Goal: Information Seeking & Learning: Learn about a topic

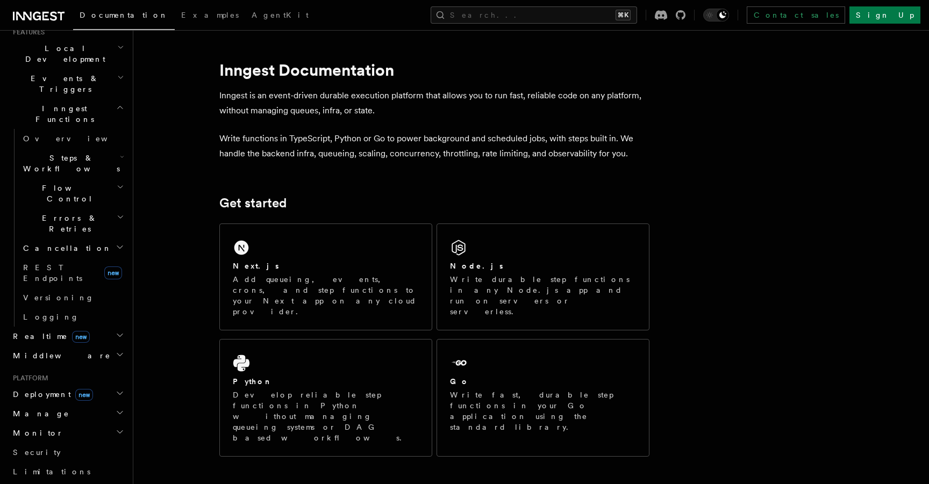
scroll to position [255, 0]
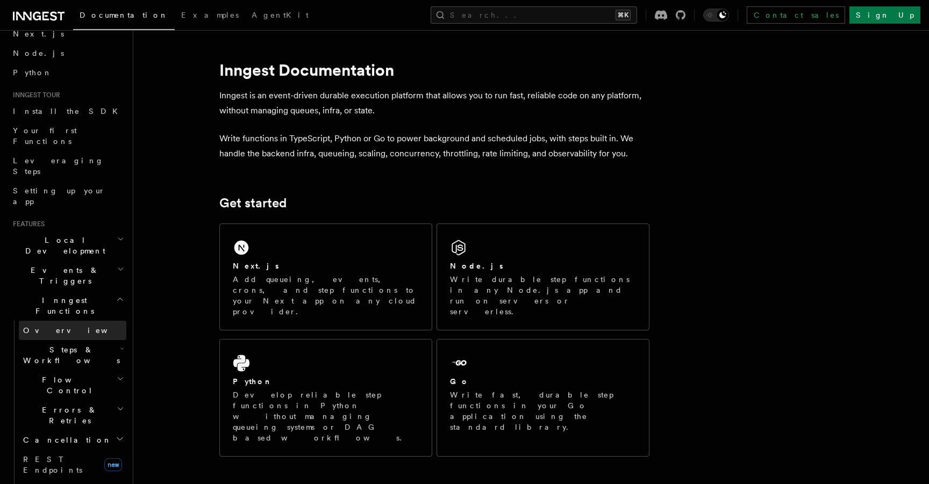
scroll to position [60, 0]
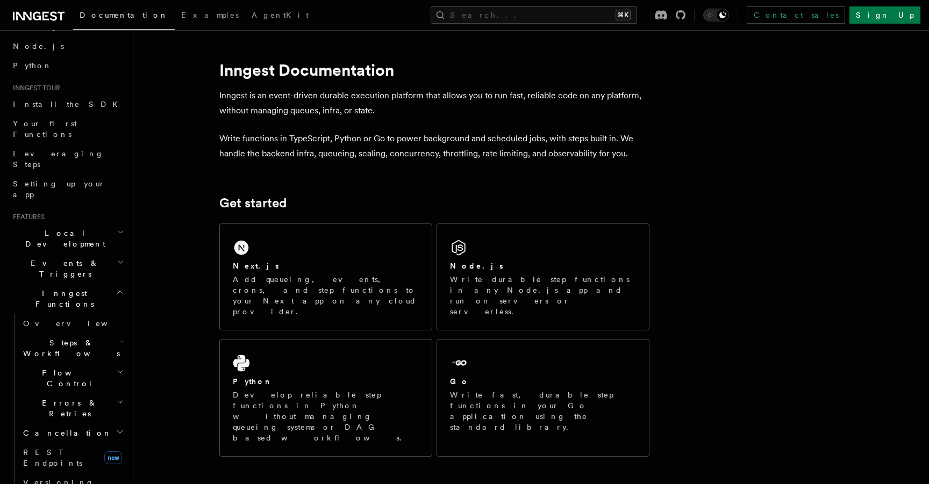
click at [70, 288] on span "Inngest Functions" at bounding box center [62, 298] width 107 height 21
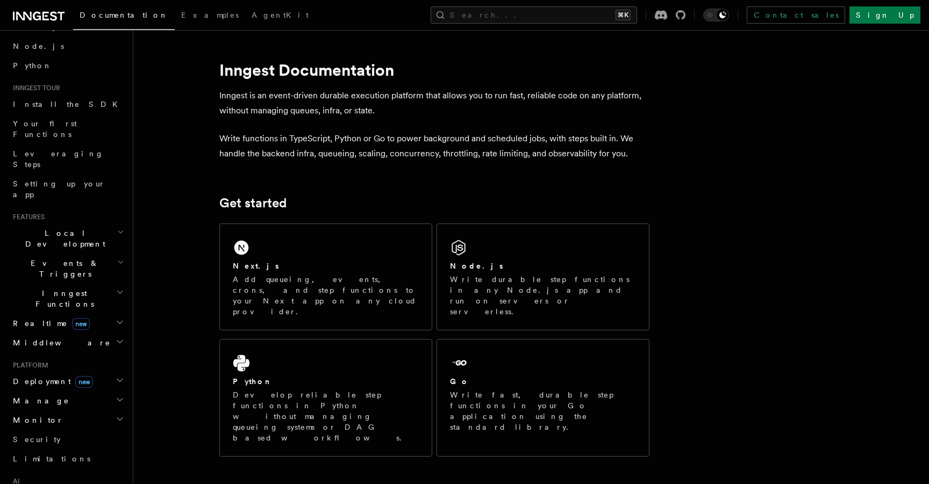
click at [70, 288] on span "Inngest Functions" at bounding box center [62, 298] width 107 height 21
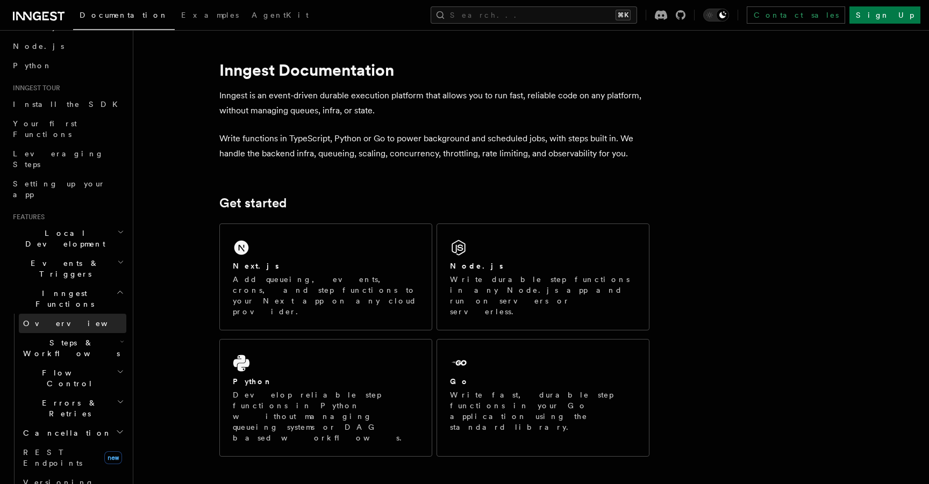
click at [62, 314] on link "Overview" at bounding box center [72, 323] width 107 height 19
